Goal: Navigation & Orientation: Find specific page/section

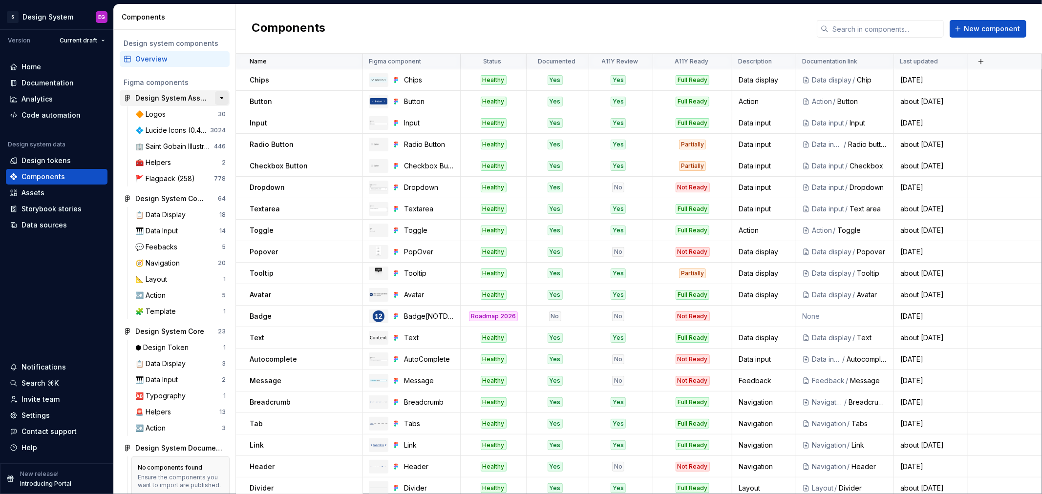
click at [215, 98] on button "button" at bounding box center [222, 98] width 14 height 14
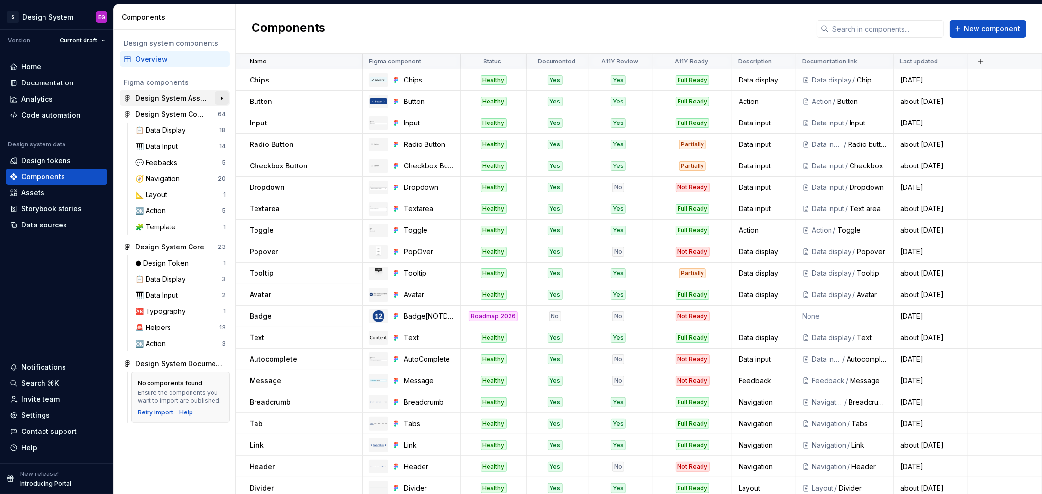
click at [223, 98] on button "button" at bounding box center [222, 98] width 14 height 14
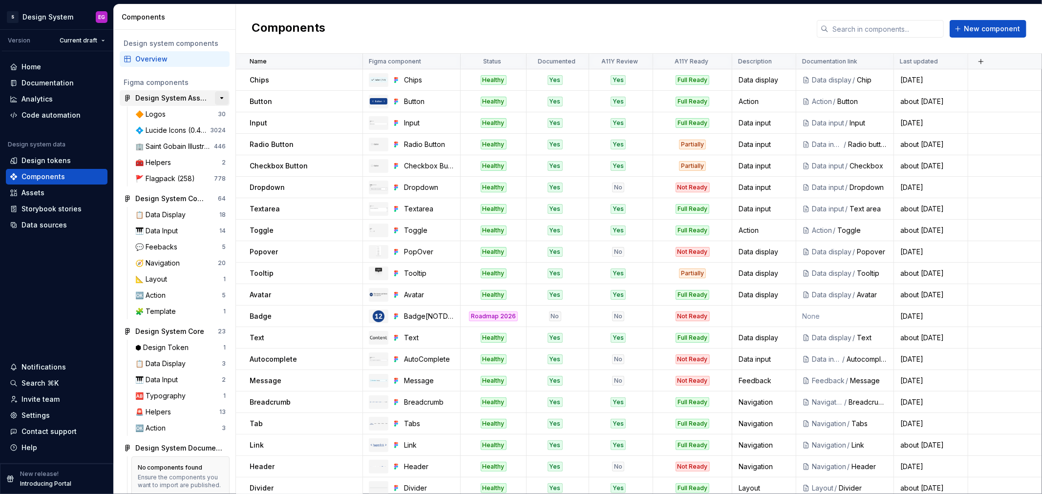
click at [222, 97] on button "button" at bounding box center [222, 98] width 14 height 14
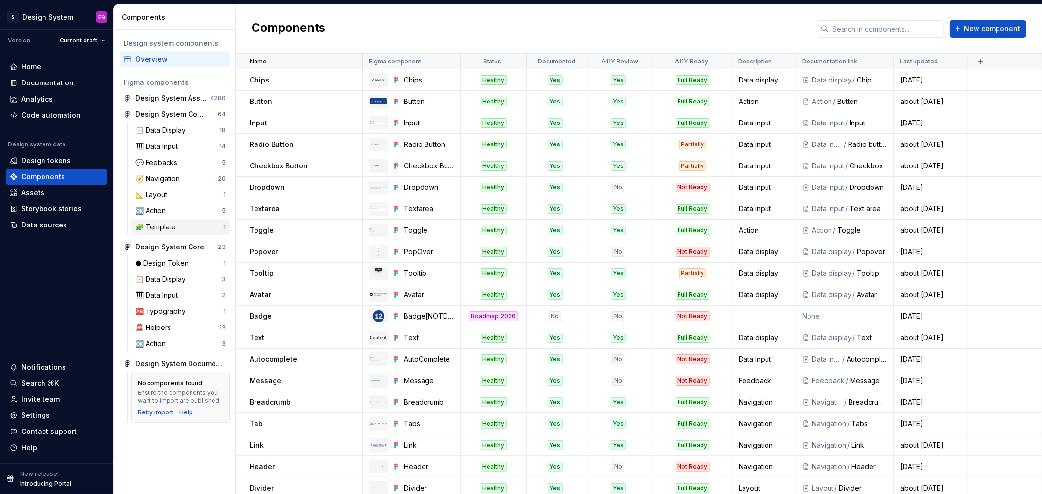
click at [164, 226] on div "🧩 Template" at bounding box center [157, 227] width 44 height 10
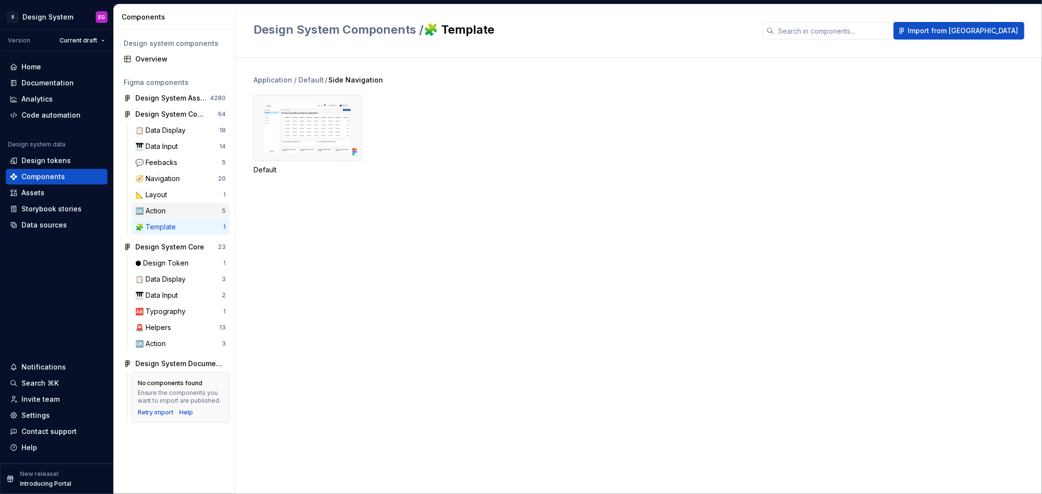
click at [165, 211] on div "🆗 Action" at bounding box center [152, 211] width 34 height 10
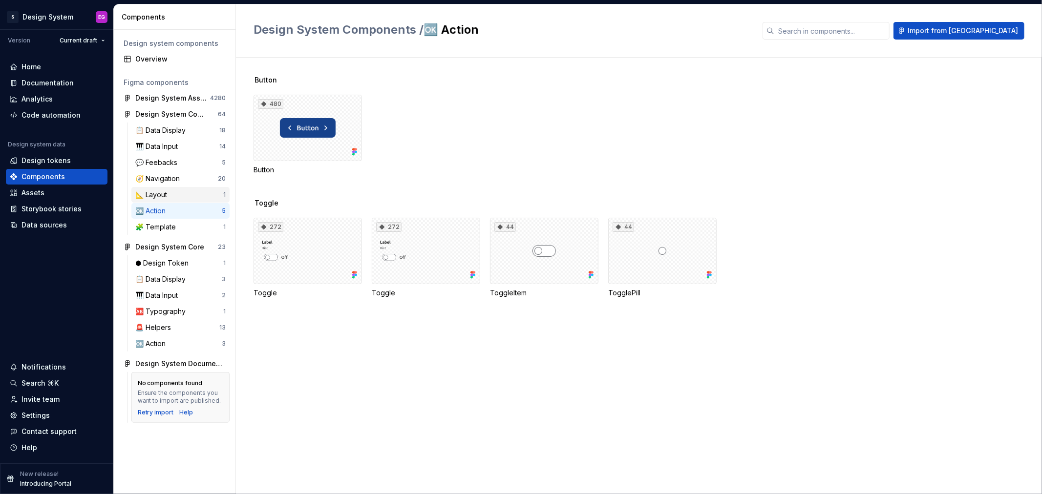
click at [172, 192] on div "📐 Layout" at bounding box center [179, 195] width 88 height 10
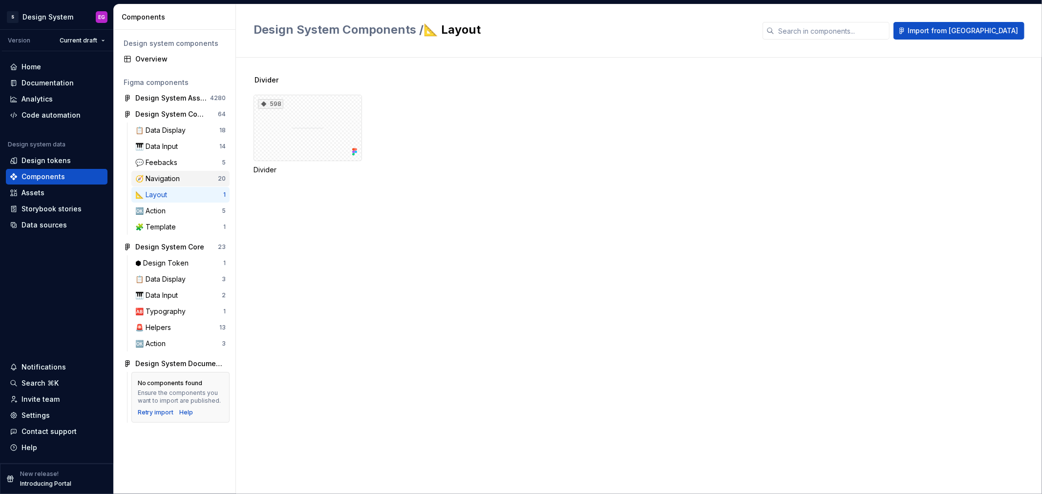
click at [175, 171] on div "🧭 Navigation 20" at bounding box center [180, 179] width 98 height 16
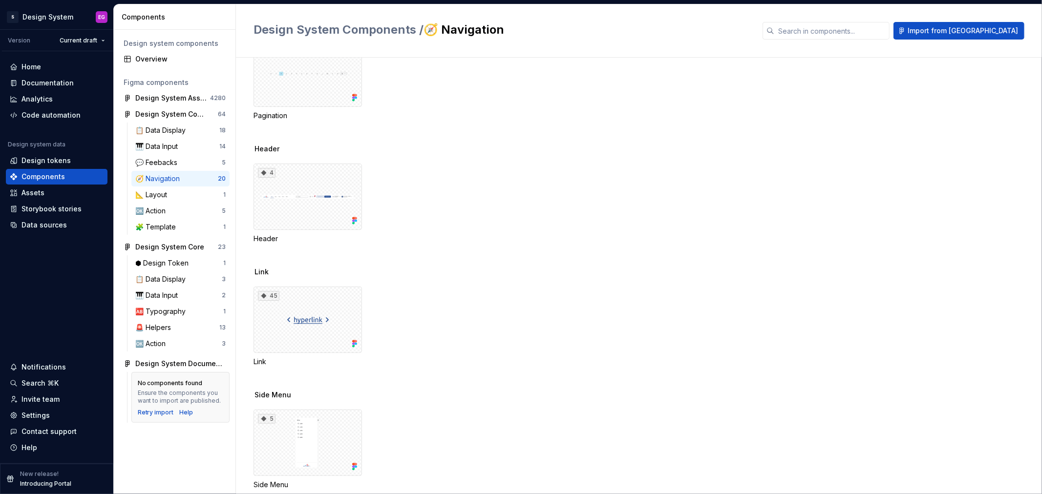
scroll to position [379, 0]
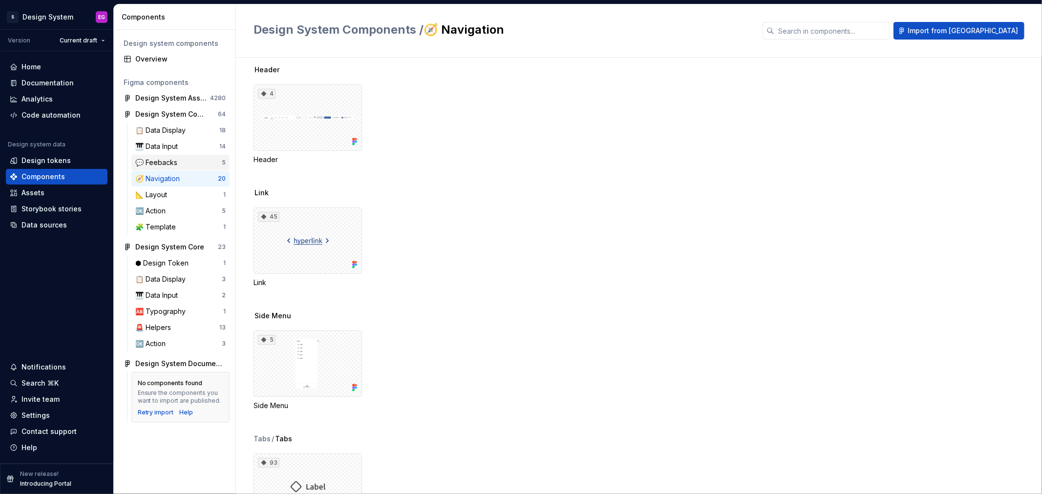
click at [178, 161] on div "💬 Feebacks" at bounding box center [158, 163] width 46 height 10
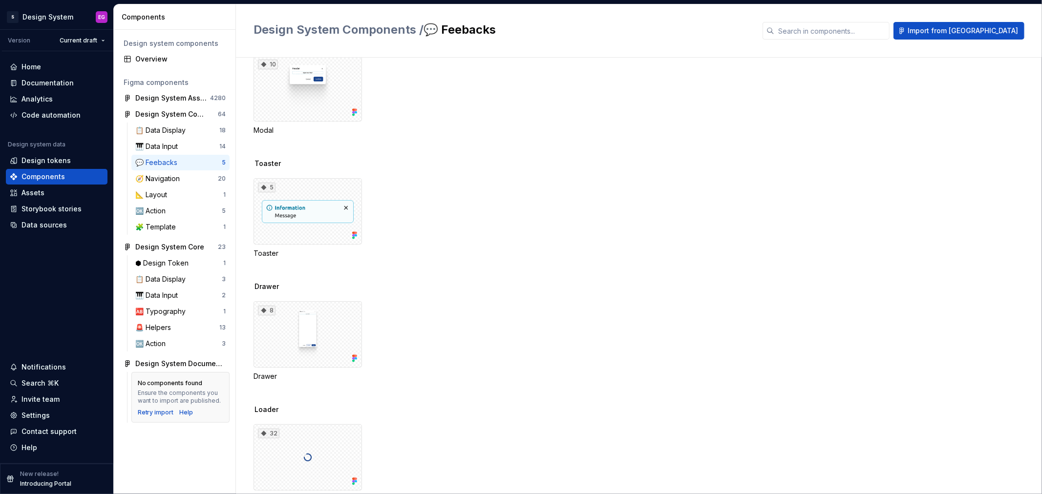
scroll to position [178, 0]
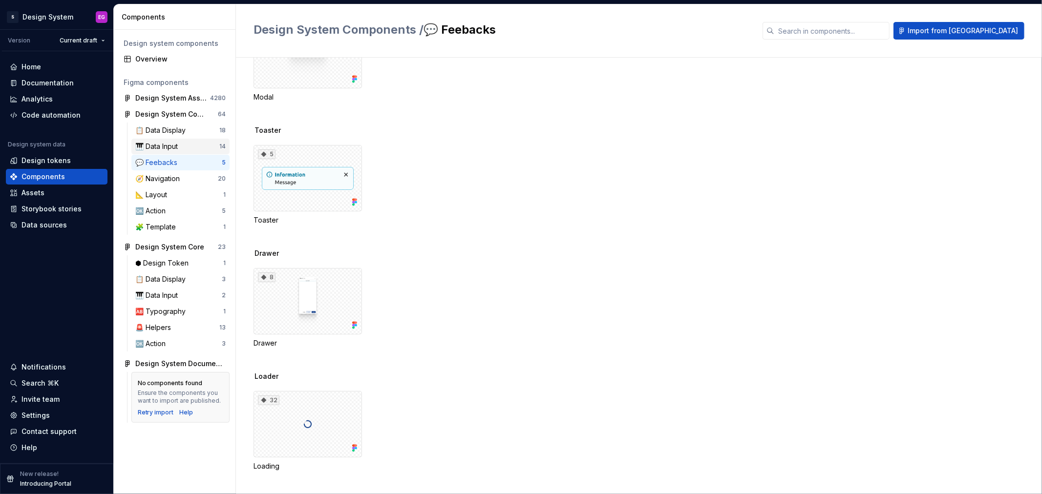
click at [152, 142] on div "🎹 Data Input" at bounding box center [158, 147] width 46 height 10
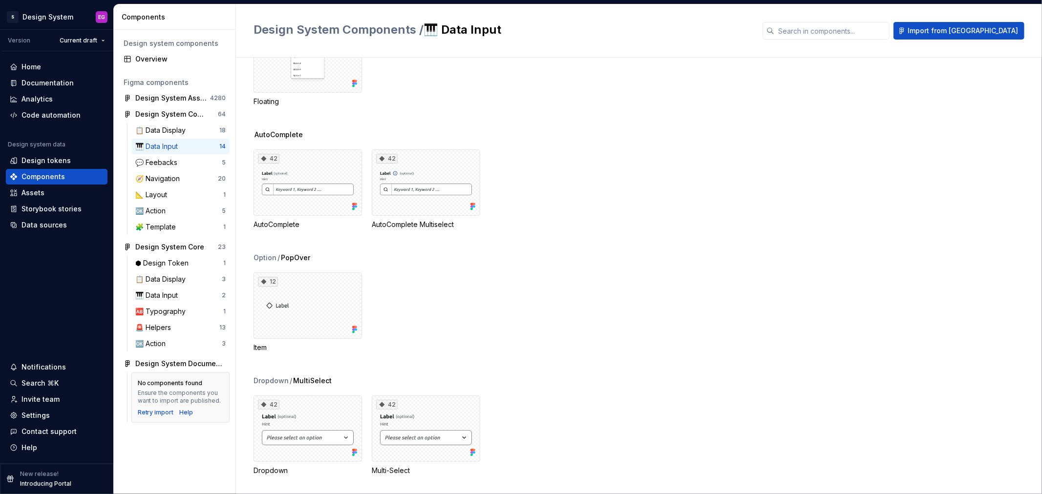
scroll to position [671, 0]
click at [154, 129] on div "📋 Data Display" at bounding box center [162, 131] width 54 height 10
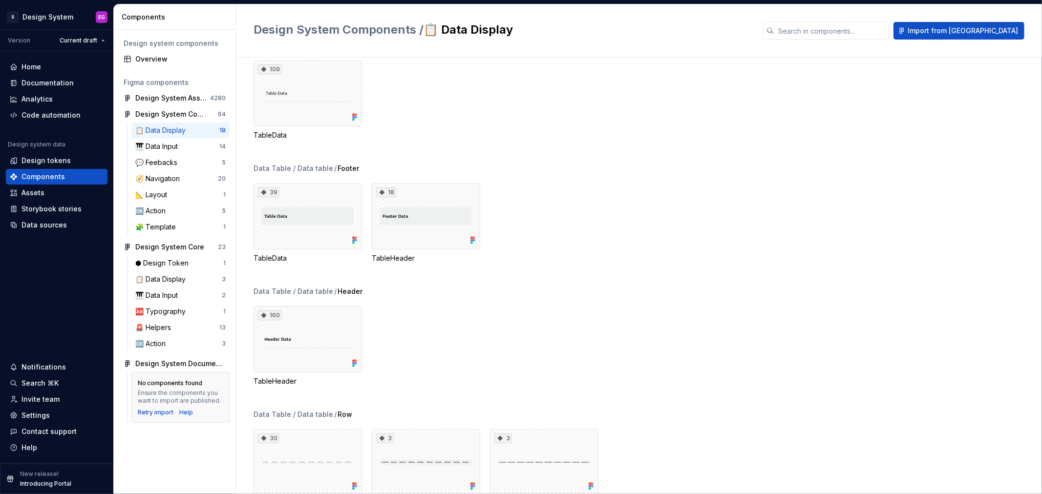
scroll to position [1286, 0]
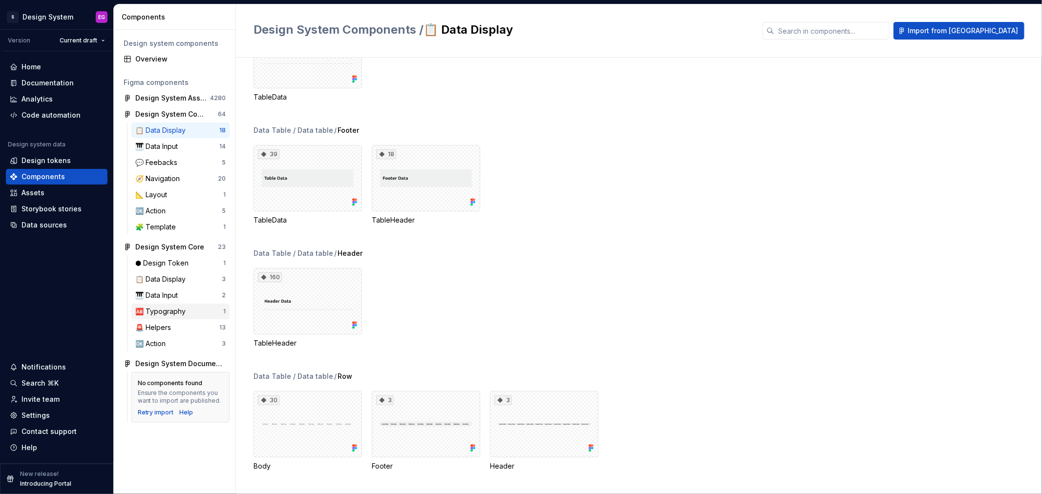
click at [165, 308] on div "🆎 Typography" at bounding box center [162, 312] width 54 height 10
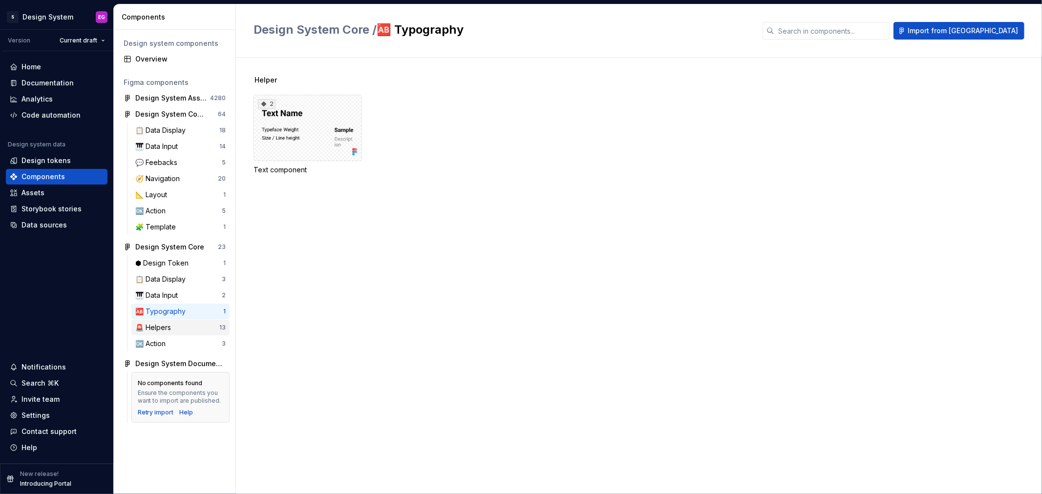
click at [159, 330] on div "🚨 Helpers" at bounding box center [155, 328] width 40 height 10
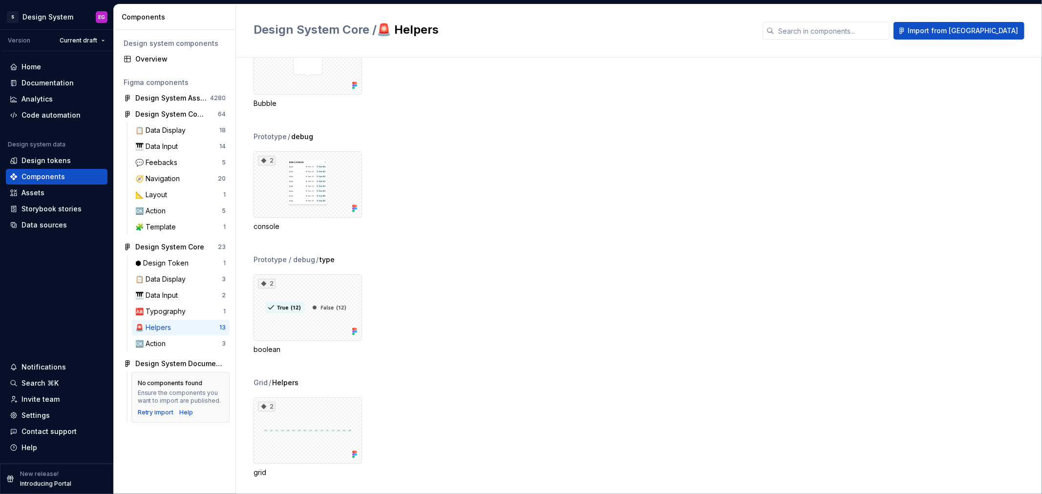
scroll to position [917, 0]
click at [212, 282] on div "📋 Data Display" at bounding box center [178, 279] width 86 height 10
